Goal: Navigation & Orientation: Find specific page/section

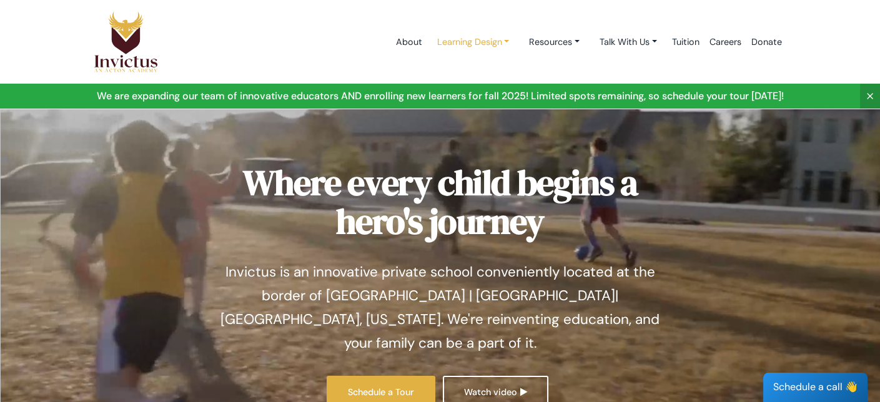
click at [452, 41] on link "Learning Design" at bounding box center [473, 42] width 92 height 23
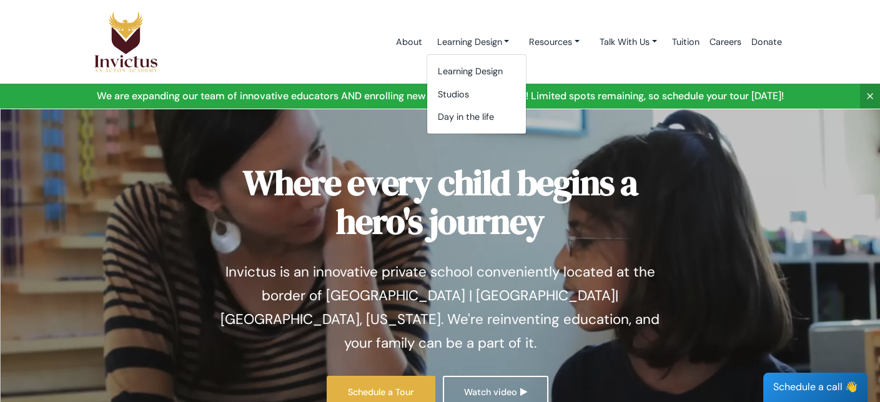
click at [545, 187] on h1 "Where every child begins a hero's journey" at bounding box center [440, 202] width 456 height 77
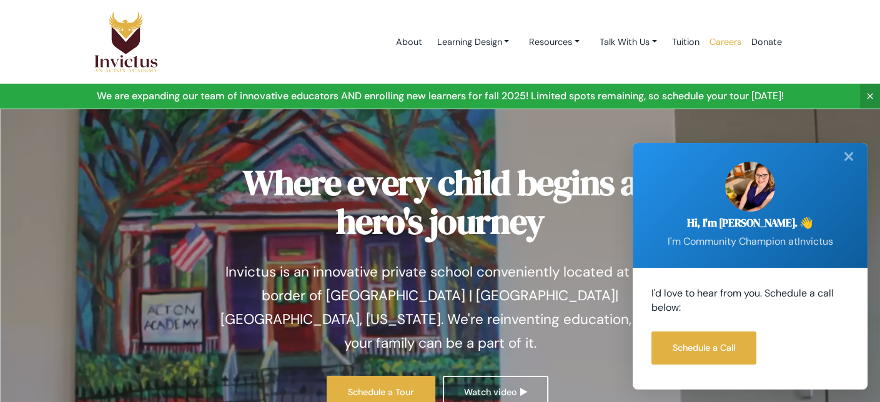
click at [724, 42] on link "Careers" at bounding box center [725, 42] width 42 height 53
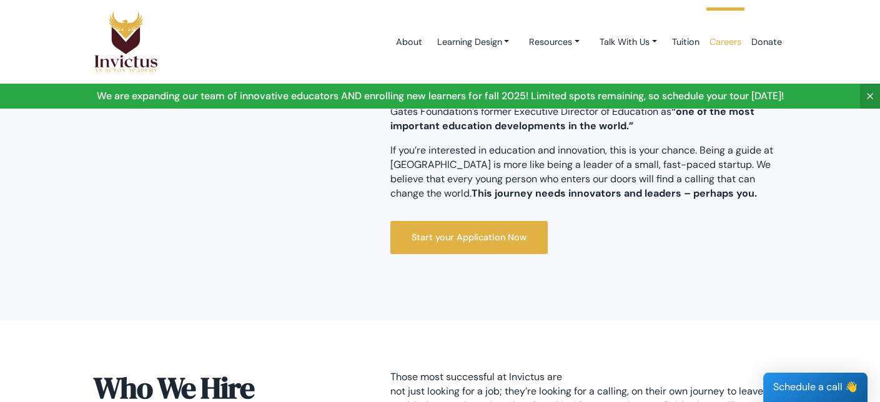
scroll to position [375, 0]
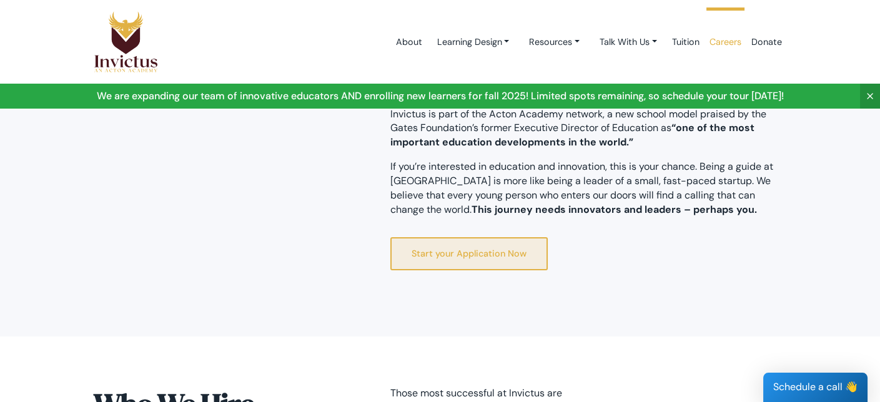
click at [475, 249] on link "Start your Application Now" at bounding box center [468, 253] width 157 height 33
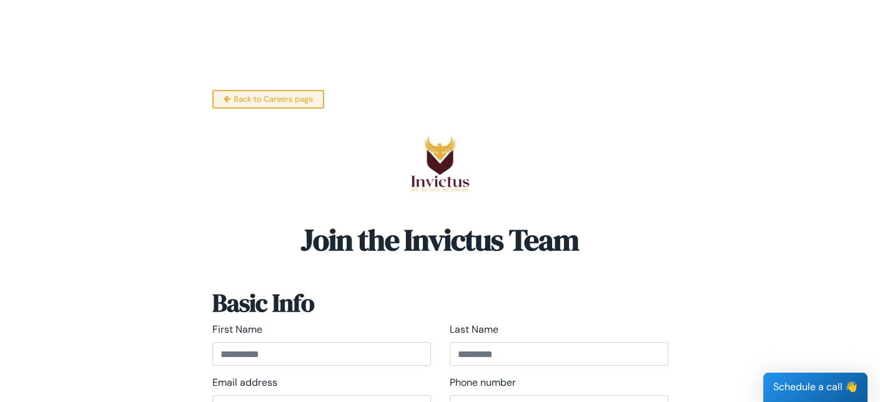
click at [302, 94] on link "Back to Careers page" at bounding box center [268, 99] width 112 height 19
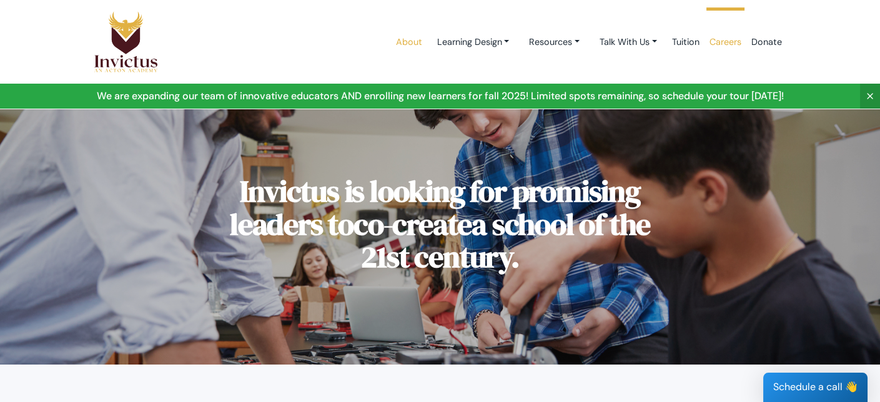
click at [403, 44] on link "About" at bounding box center [408, 42] width 36 height 53
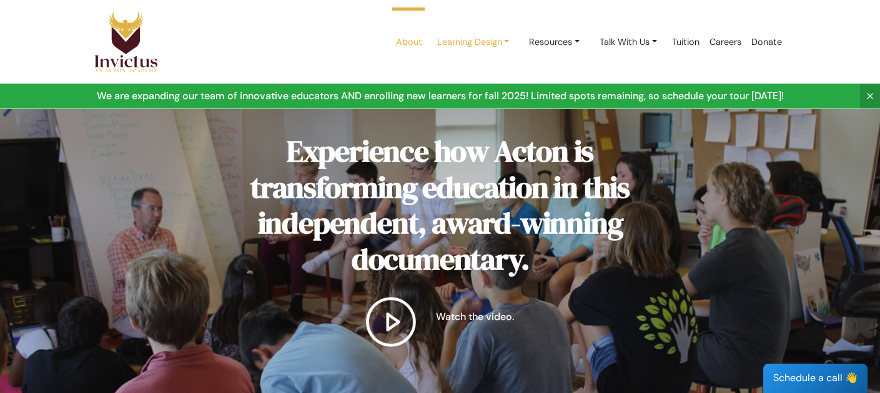
click at [461, 38] on link "Learning Design" at bounding box center [473, 42] width 92 height 23
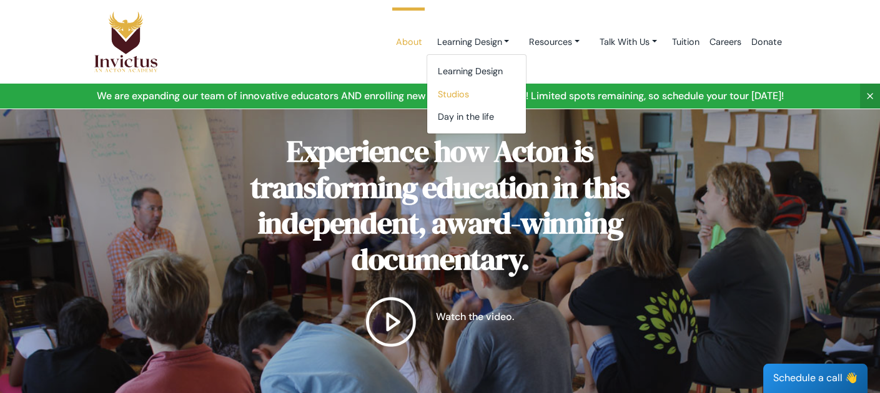
click at [440, 91] on link "Studios" at bounding box center [476, 94] width 99 height 23
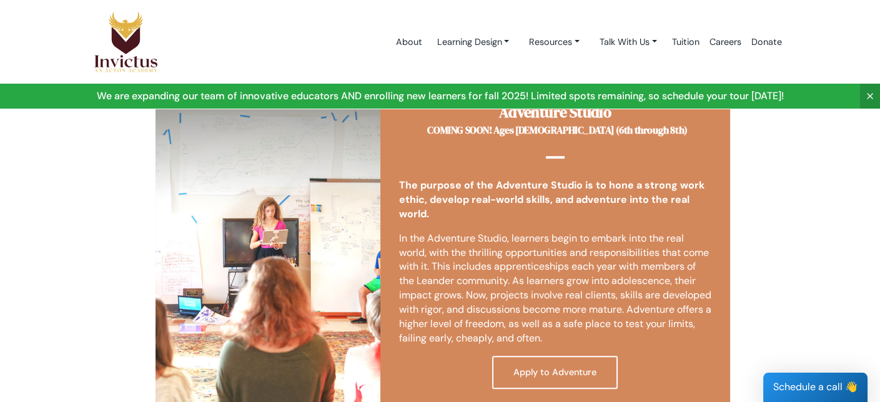
scroll to position [937, 0]
